Goal: Information Seeking & Learning: Learn about a topic

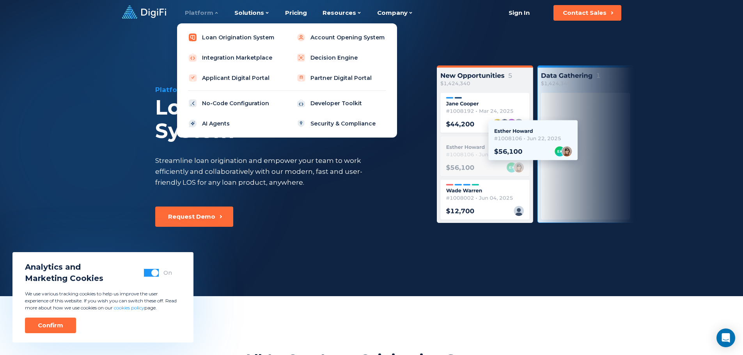
click at [218, 35] on link "Loan Origination System" at bounding box center [232, 38] width 99 height 16
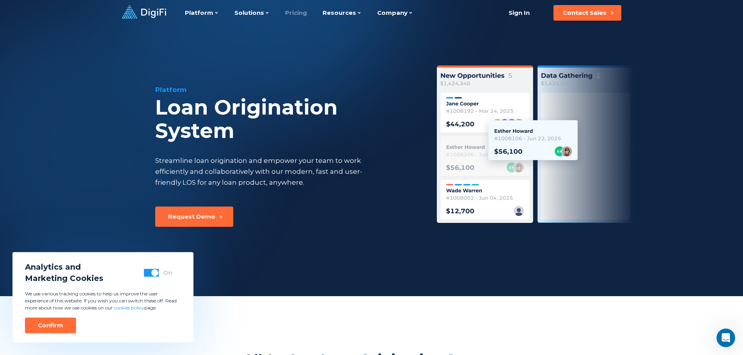
click at [302, 9] on link "Pricing" at bounding box center [296, 13] width 22 height 26
